Goal: Navigation & Orientation: Find specific page/section

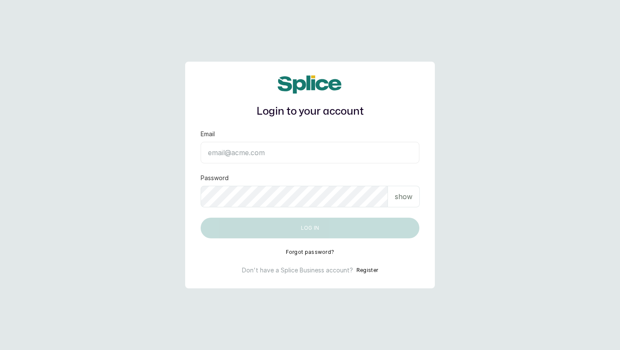
click at [234, 159] on input "Email" at bounding box center [310, 153] width 219 height 22
click at [396, 198] on p "show" at bounding box center [404, 196] width 18 height 10
click at [315, 157] on input "Email" at bounding box center [310, 153] width 219 height 22
type input "[EMAIL_ADDRESS][DOMAIN_NAME]"
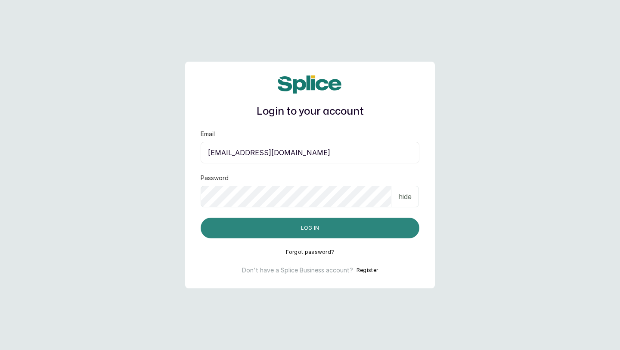
click at [234, 233] on button "Log in" at bounding box center [310, 228] width 219 height 21
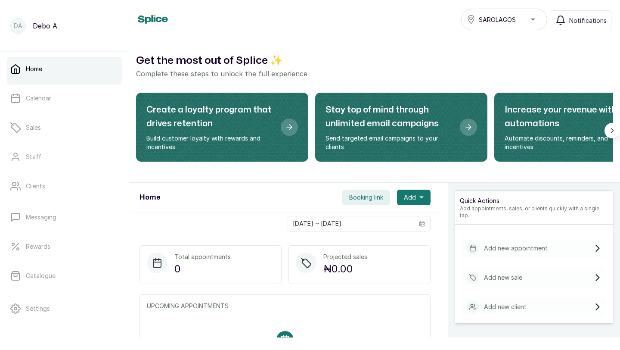
scroll to position [53, 0]
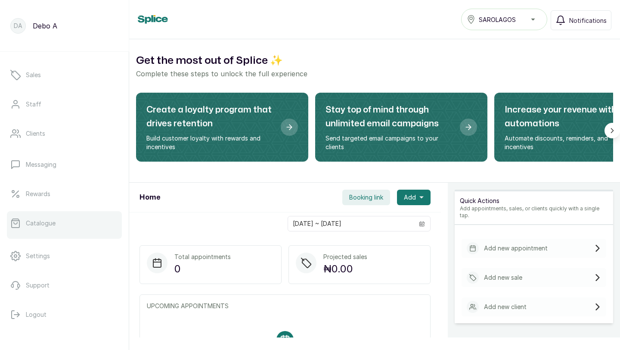
click at [46, 230] on link "Catalogue" at bounding box center [64, 223] width 115 height 24
